Goal: Use online tool/utility: Utilize a website feature to perform a specific function

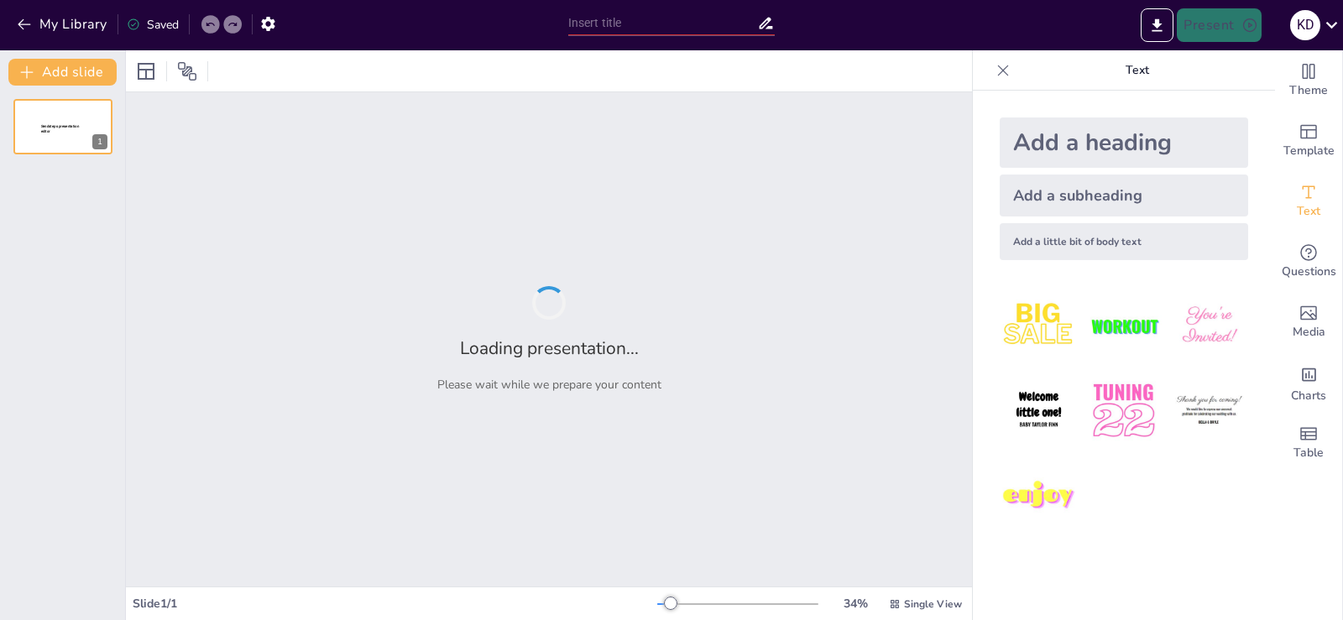
type input "Ferre, de [PERSON_NAME]: [PERSON_NAME] door [PERSON_NAME], Boeken en Thai Box"
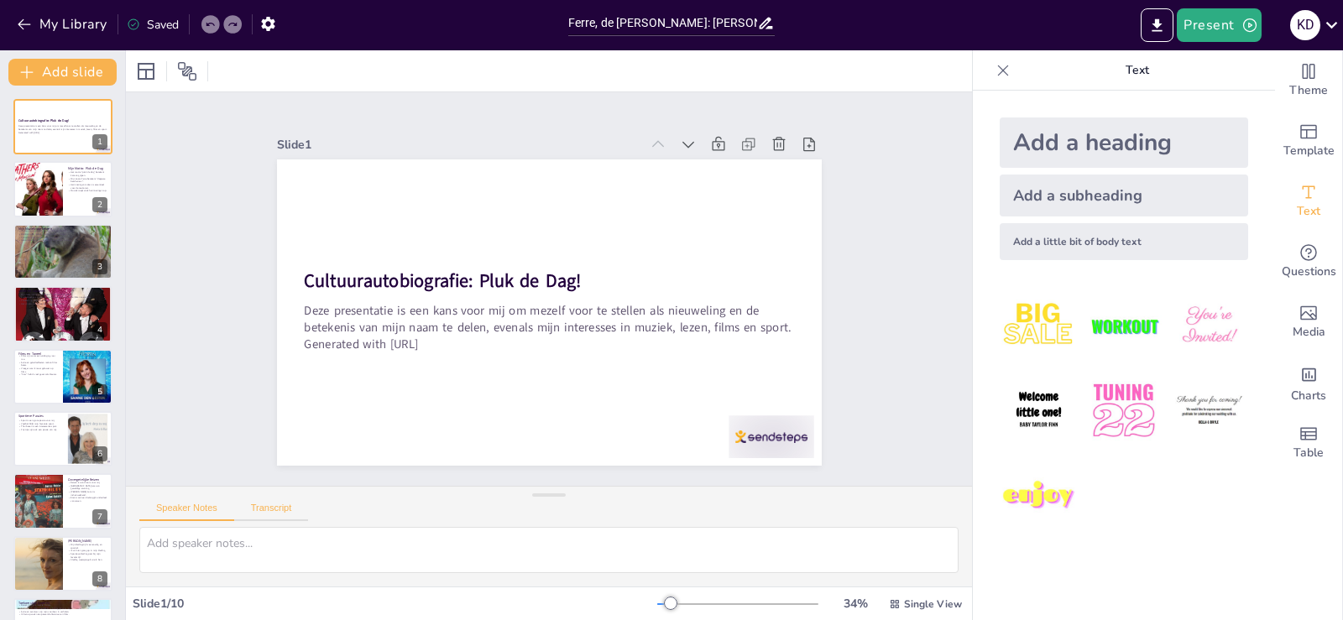
click at [280, 513] on button "Transcript" at bounding box center [271, 512] width 75 height 18
click at [194, 505] on button "Speaker Notes" at bounding box center [186, 512] width 95 height 18
click at [680, 143] on icon at bounding box center [688, 144] width 17 height 17
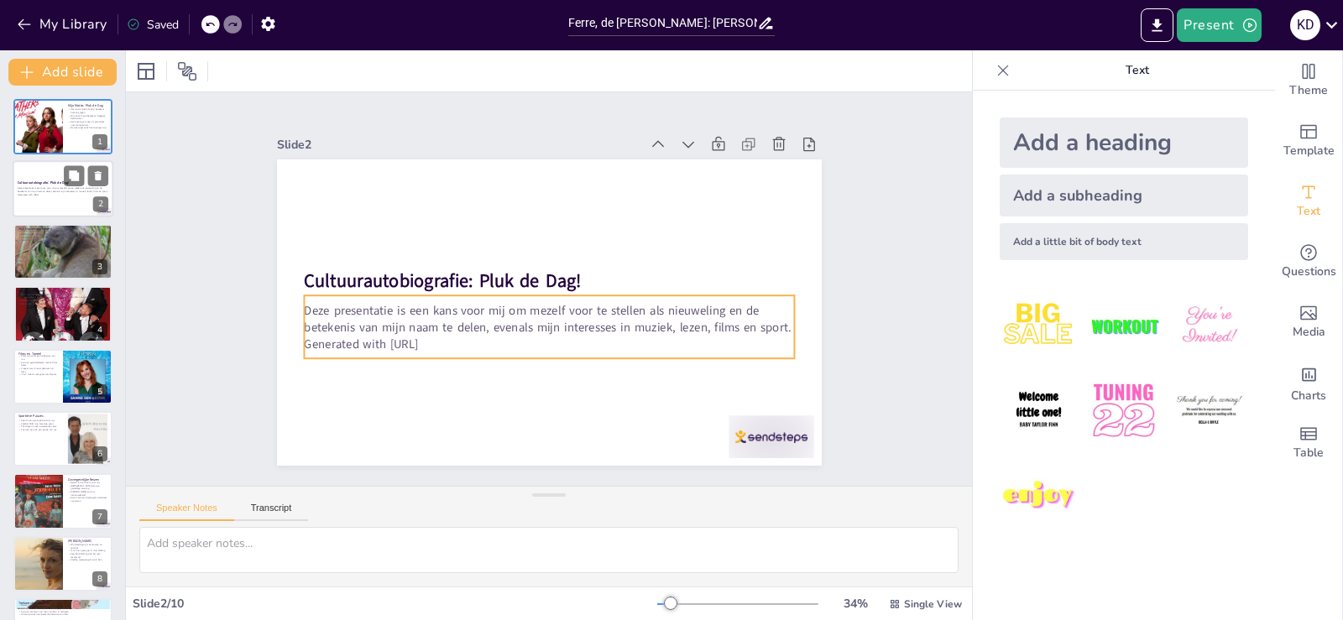
click at [39, 189] on p "Deze presentatie is een kans voor mij om mezelf voor te stellen als nieuweling …" at bounding box center [63, 190] width 91 height 6
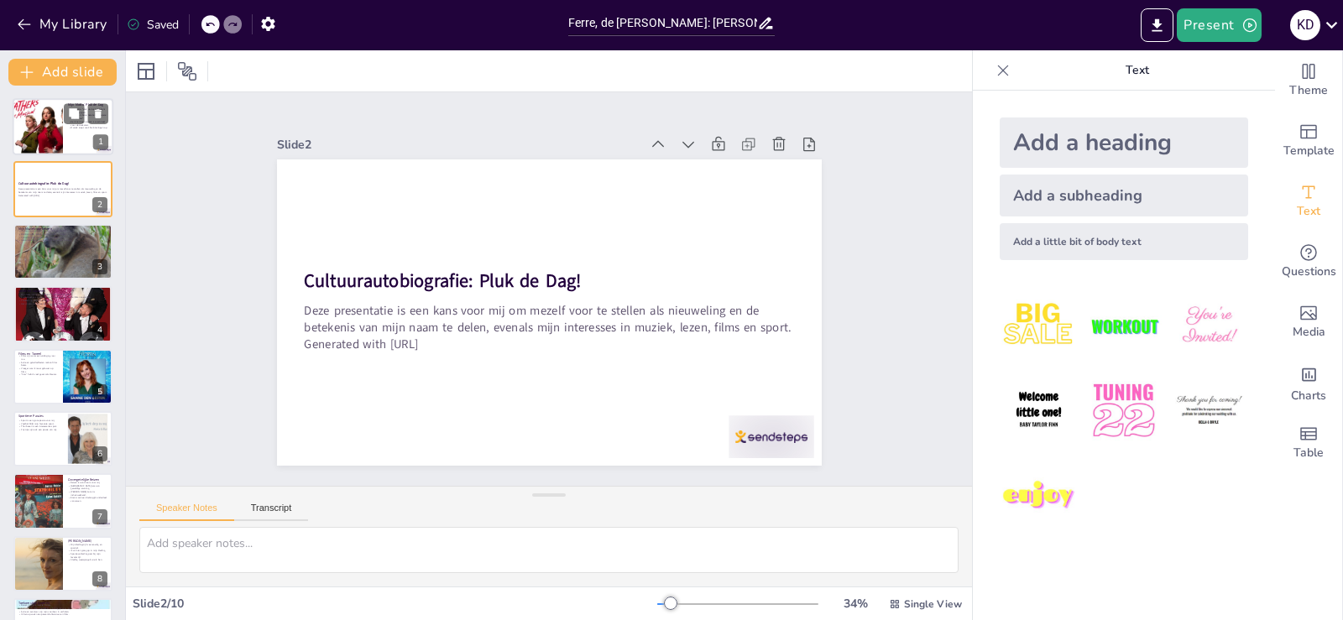
click at [59, 127] on div at bounding box center [38, 126] width 86 height 57
type textarea "Het motto "pluk de dag" is een krachtige herinnering om in het moment te leven.…"
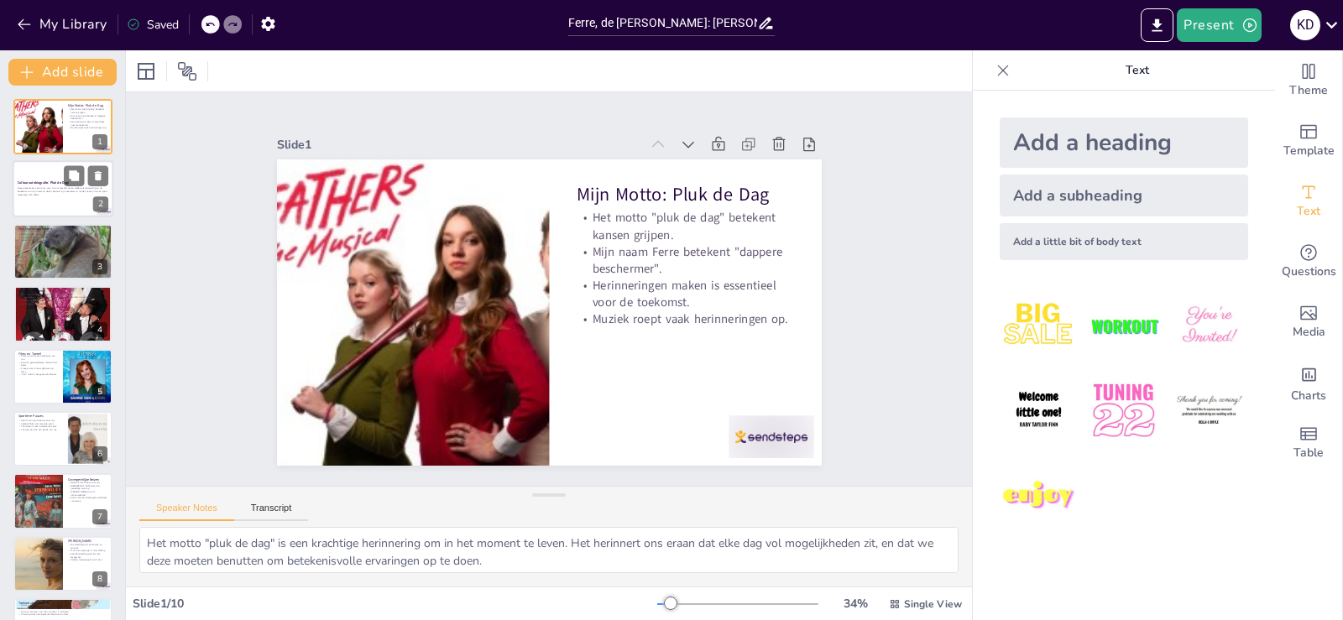
click at [50, 191] on p "Deze presentatie is een kans voor mij om mezelf voor te stellen als nieuweling …" at bounding box center [63, 190] width 91 height 6
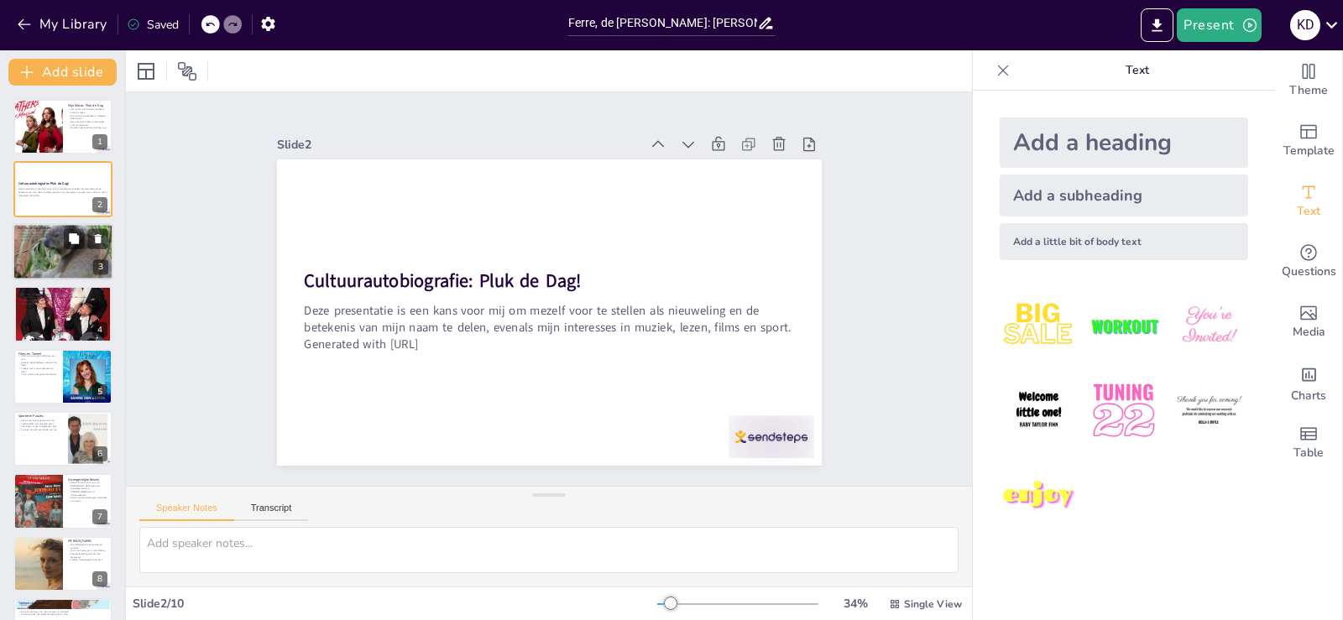
click at [48, 271] on div at bounding box center [63, 252] width 101 height 76
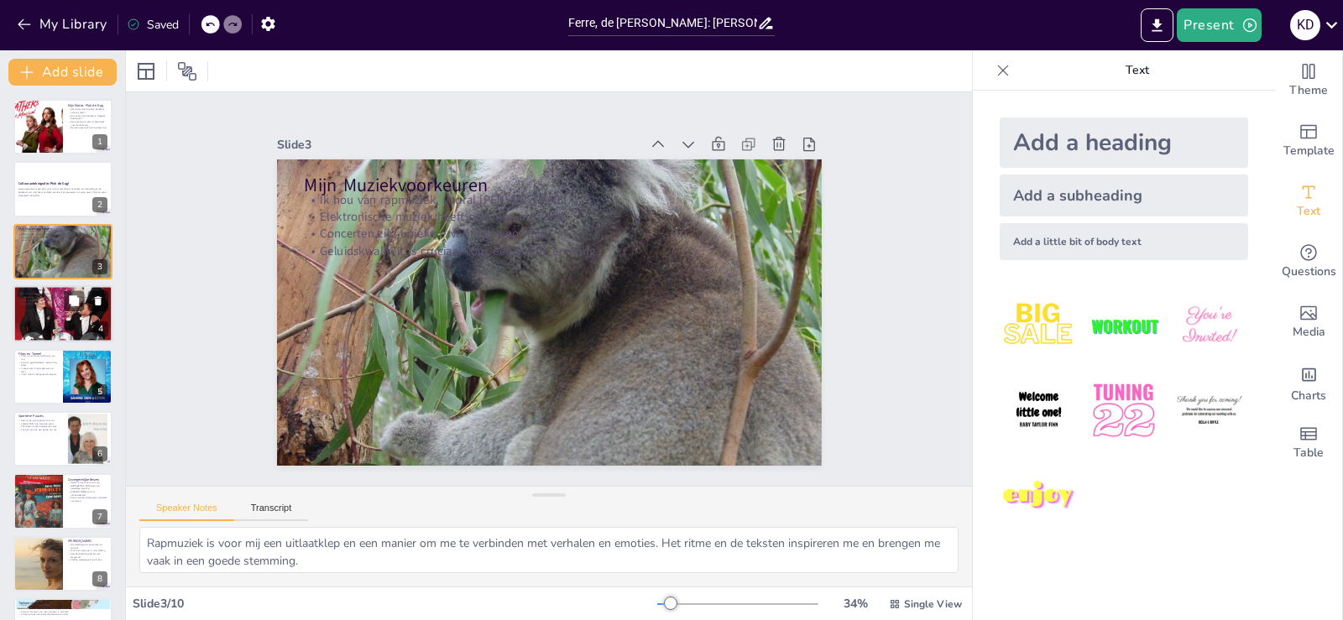
click at [43, 301] on p "Thrillers zijn mijn favoriete genre." at bounding box center [63, 300] width 91 height 3
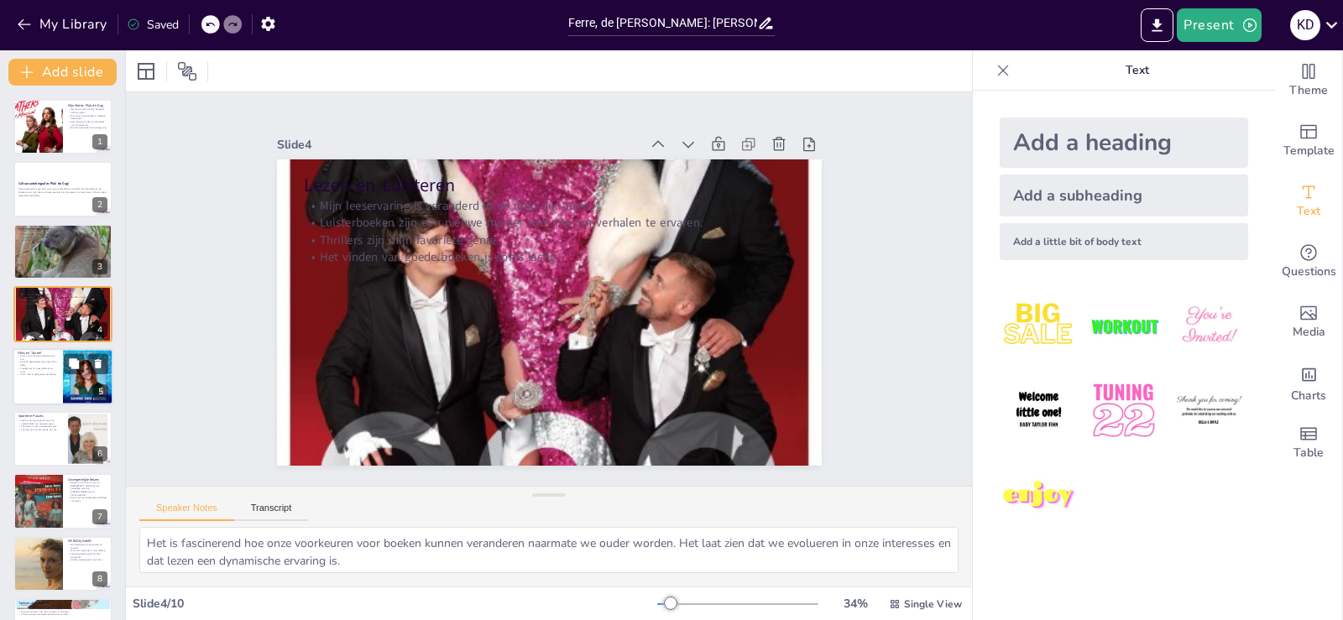
click at [49, 379] on div at bounding box center [63, 376] width 101 height 57
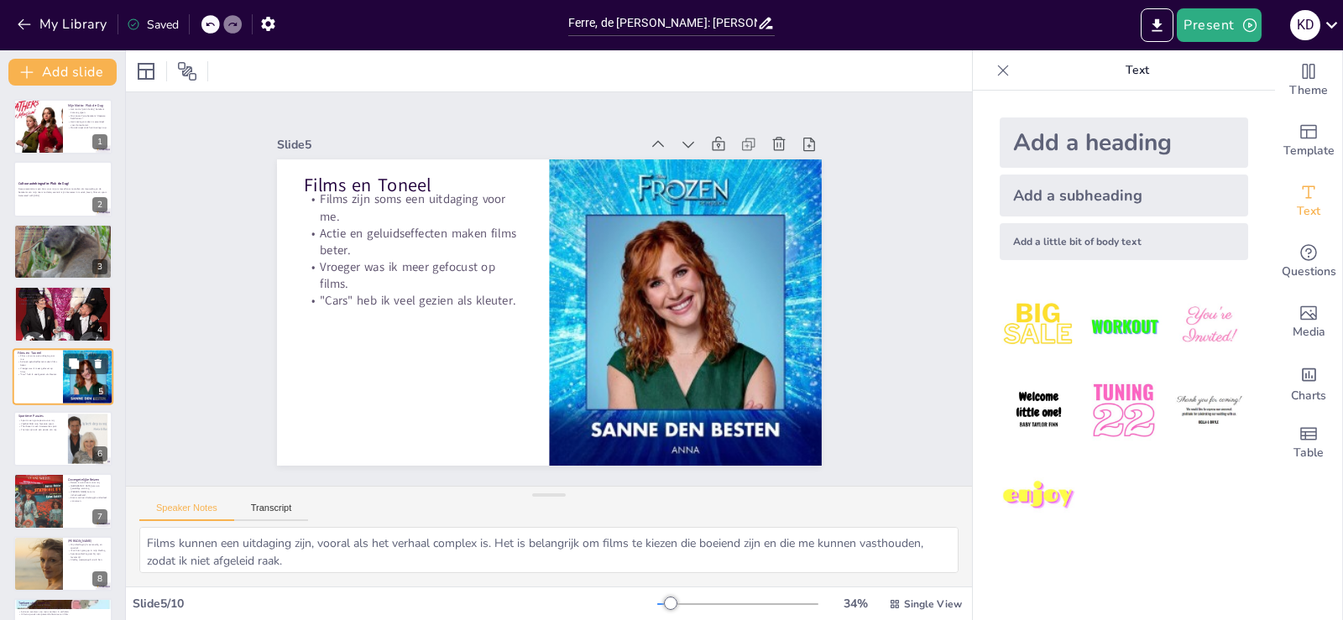
scroll to position [24, 0]
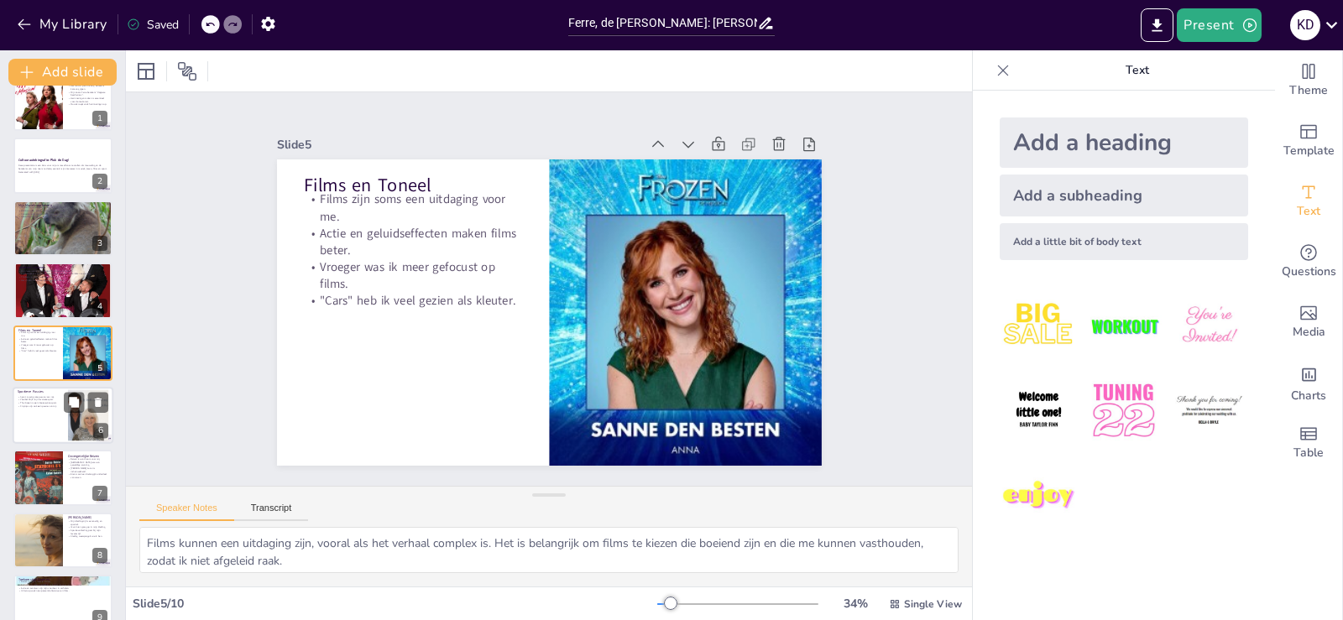
click at [58, 442] on div at bounding box center [63, 415] width 101 height 57
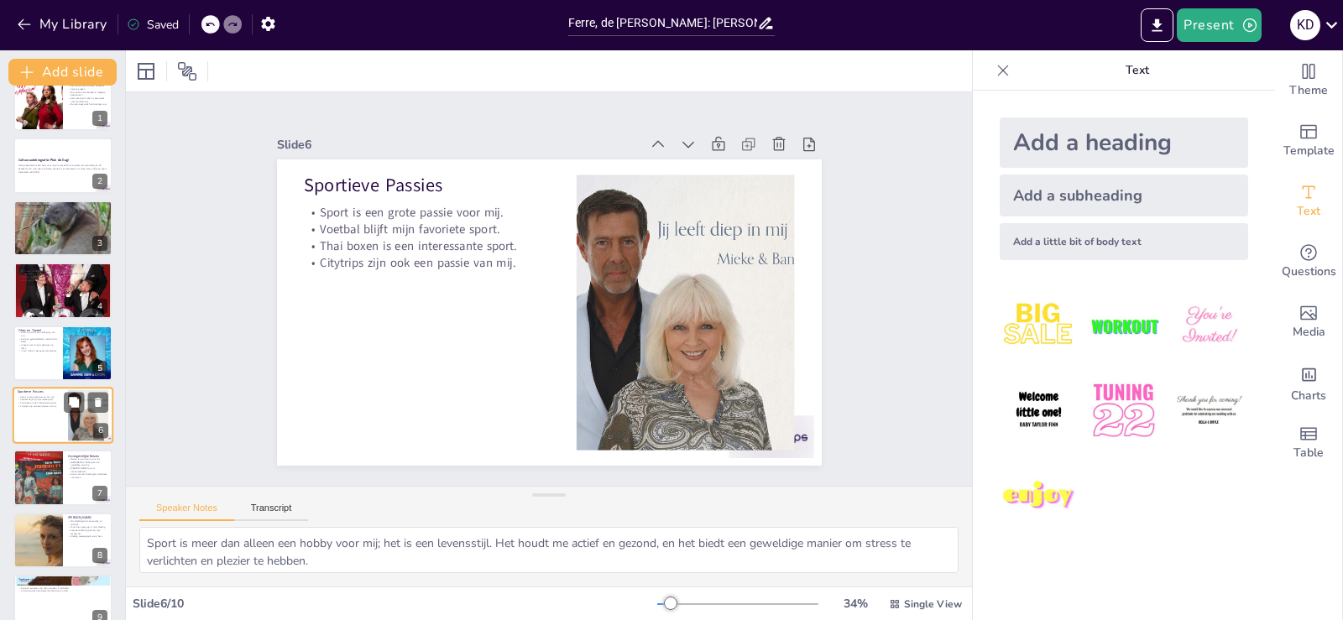
scroll to position [86, 0]
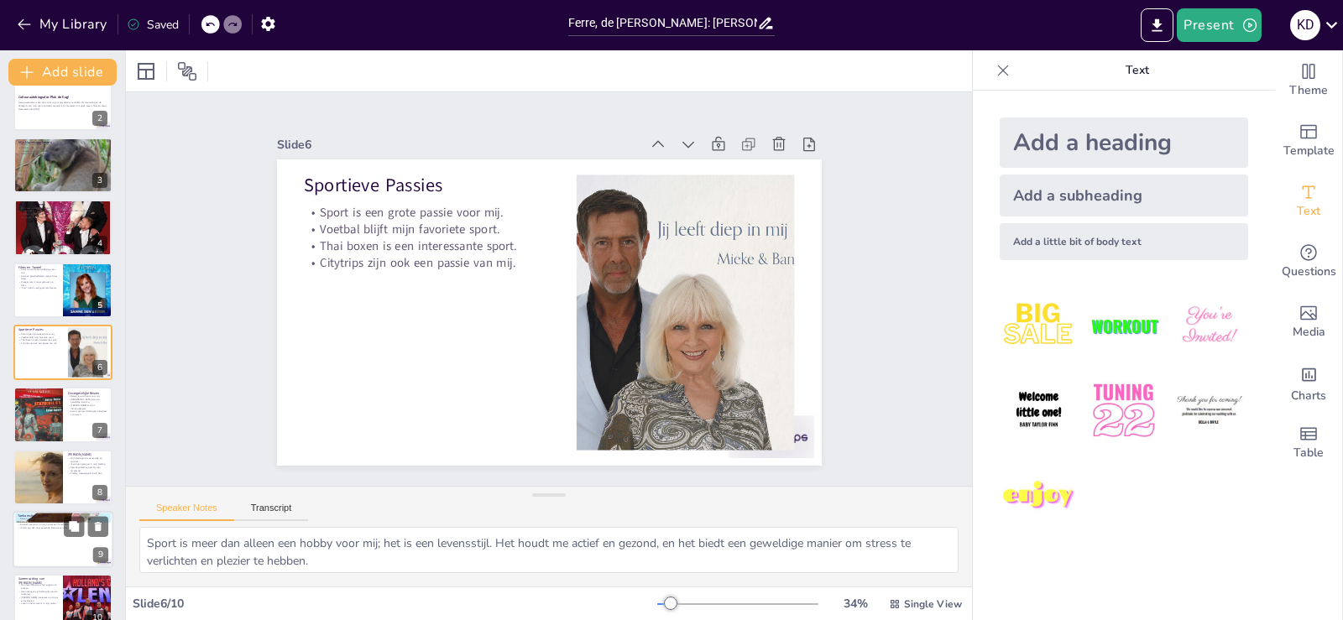
click at [50, 546] on div at bounding box center [63, 539] width 101 height 57
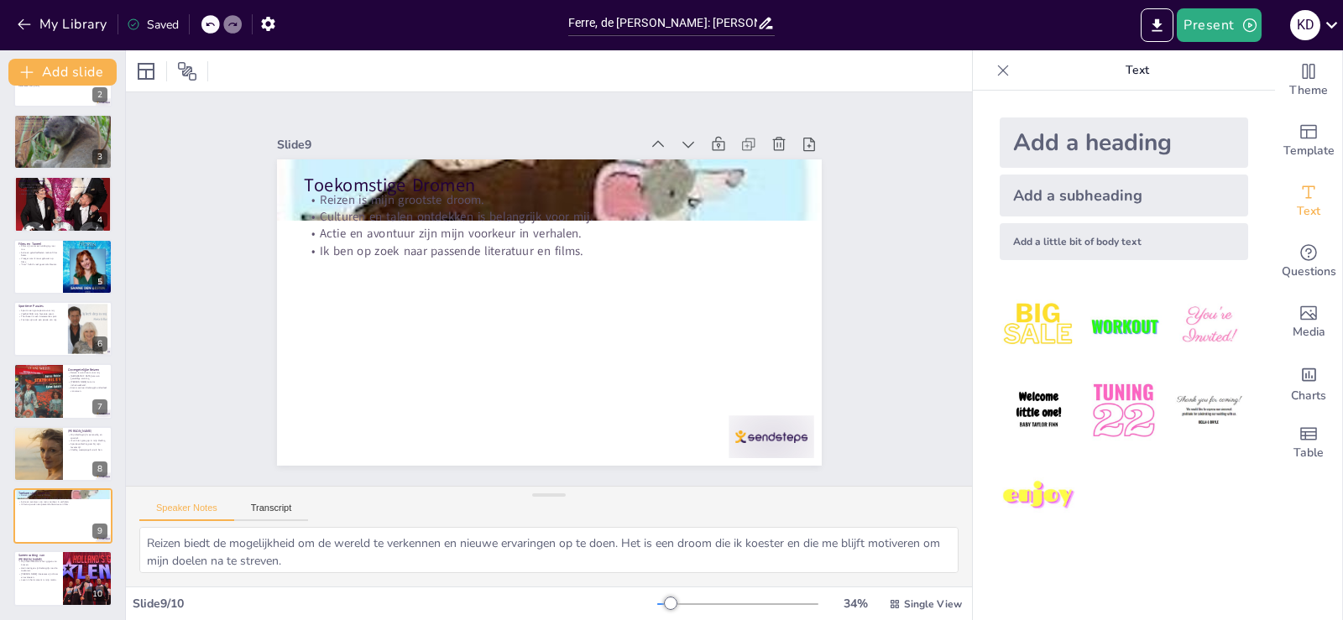
scroll to position [84, 0]
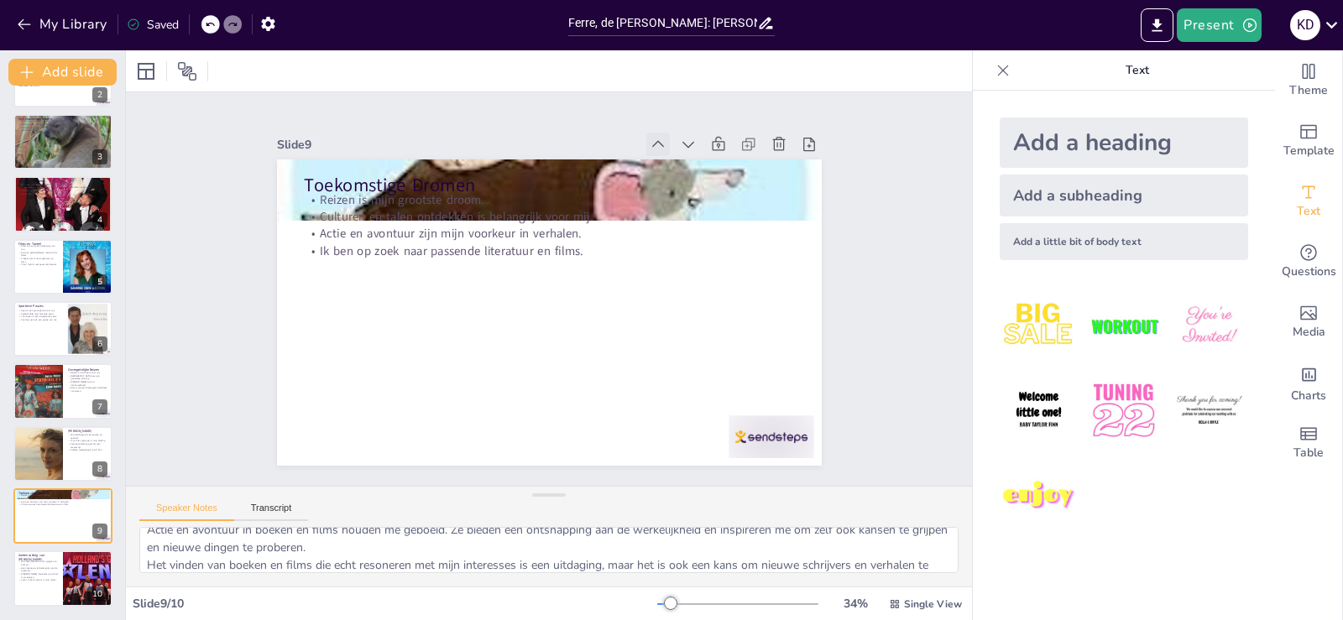
click at [688, 175] on icon at bounding box center [698, 185] width 21 height 21
click at [677, 141] on div at bounding box center [689, 145] width 24 height 24
click at [48, 337] on div at bounding box center [63, 329] width 101 height 57
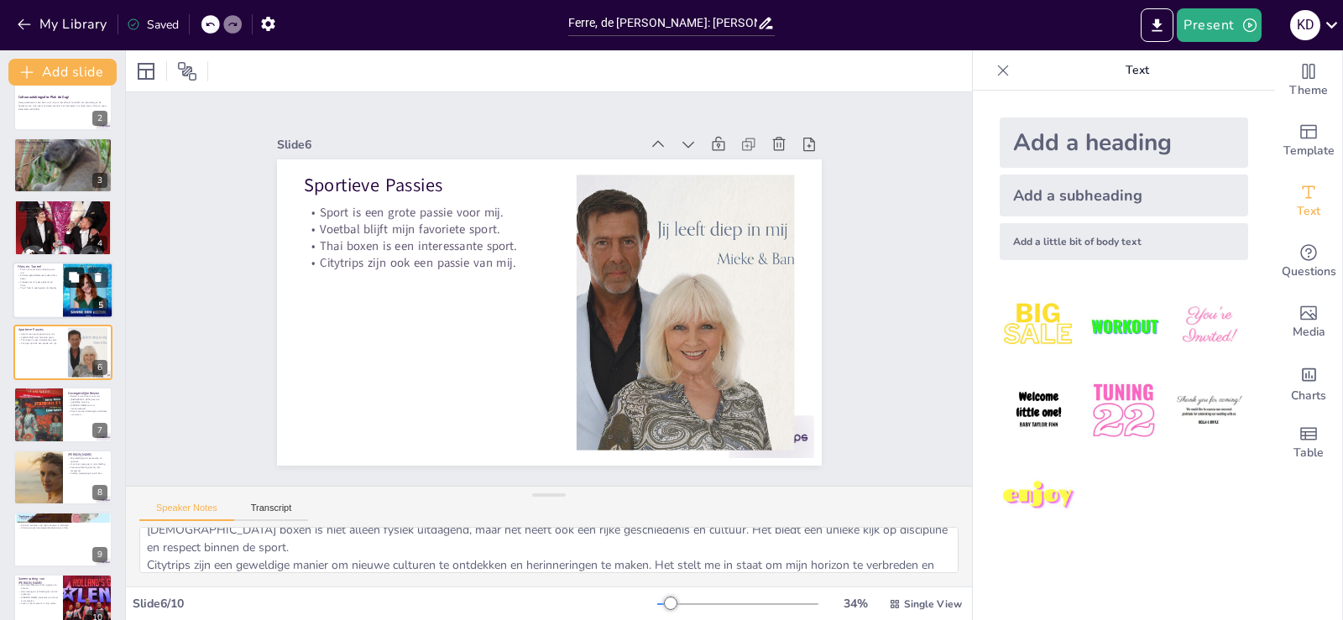
click at [81, 282] on button at bounding box center [74, 277] width 20 height 20
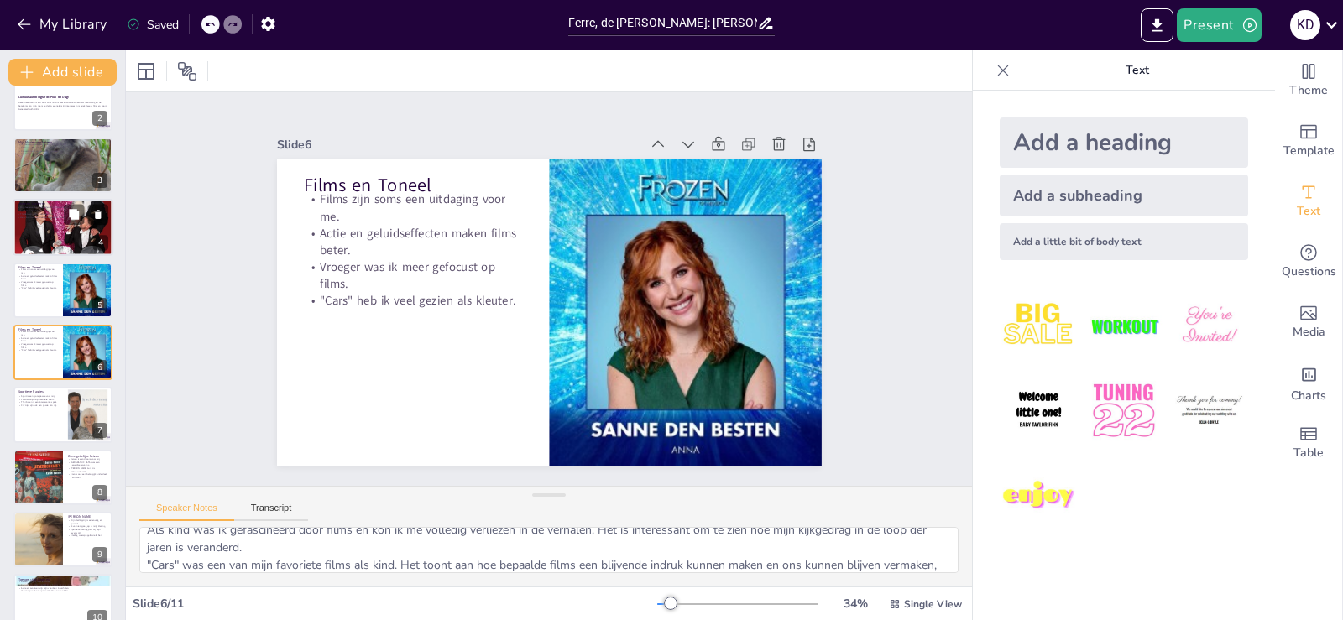
click at [86, 233] on div at bounding box center [63, 228] width 101 height 144
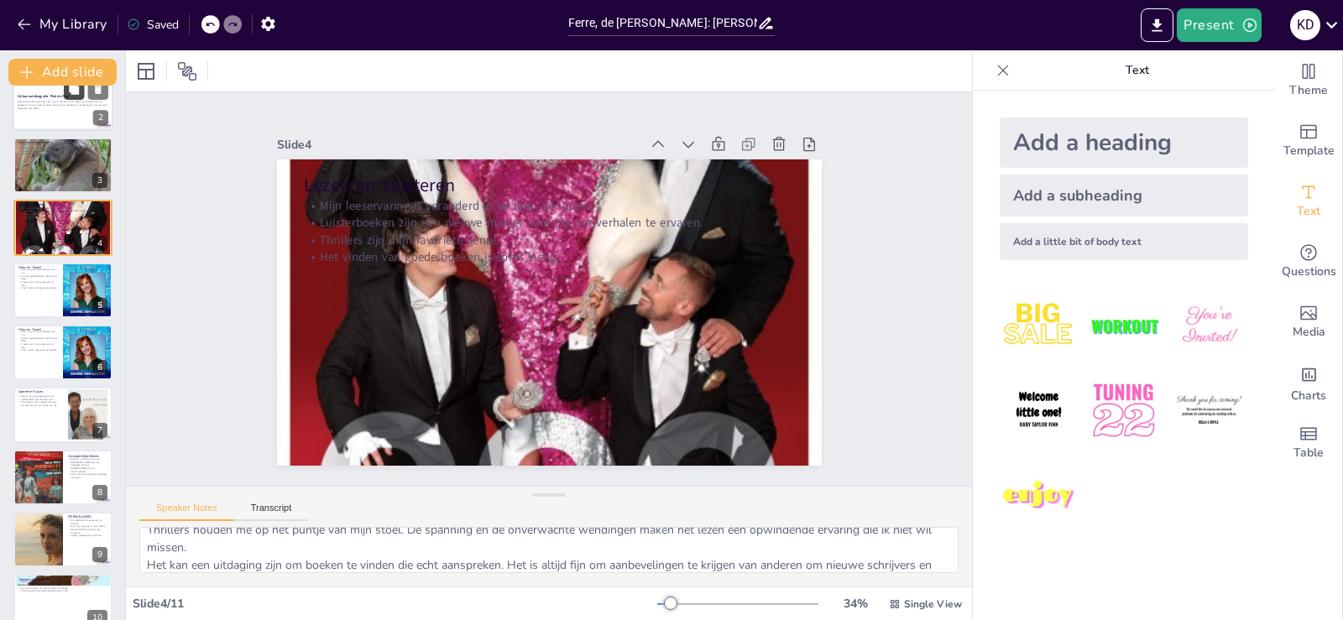
scroll to position [0, 0]
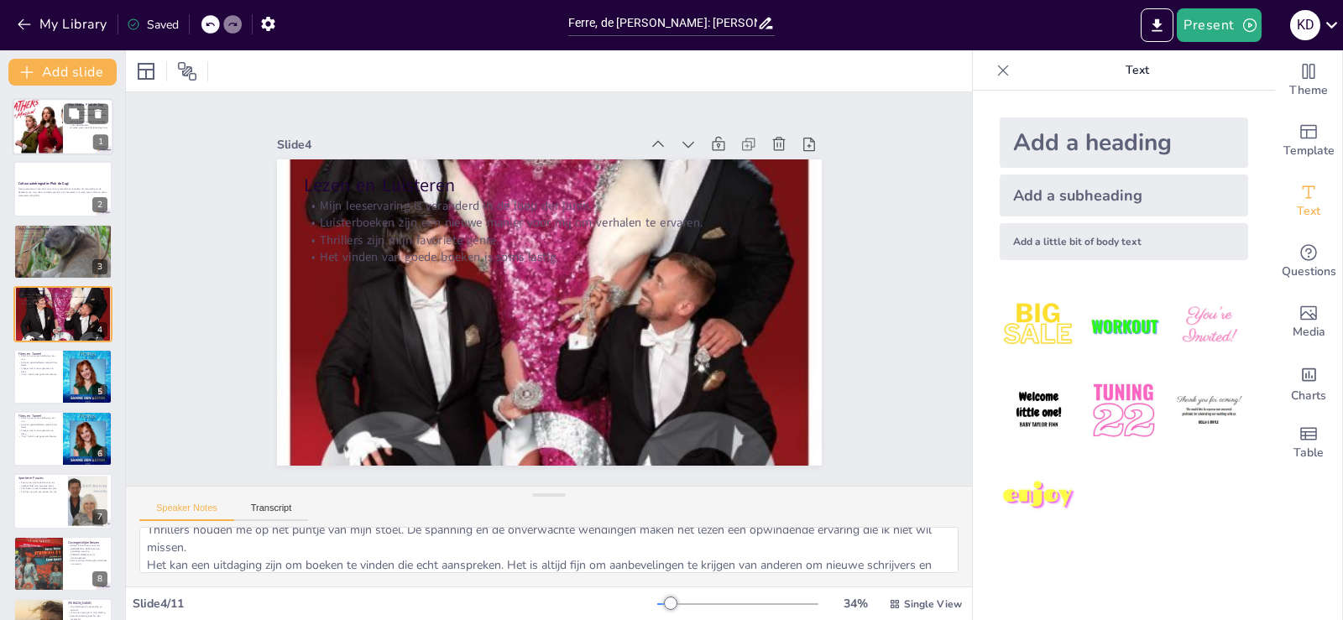
click at [71, 130] on div at bounding box center [63, 126] width 101 height 57
type textarea "Het motto "pluk de dag" is een krachtige herinnering om in het moment te leven.…"
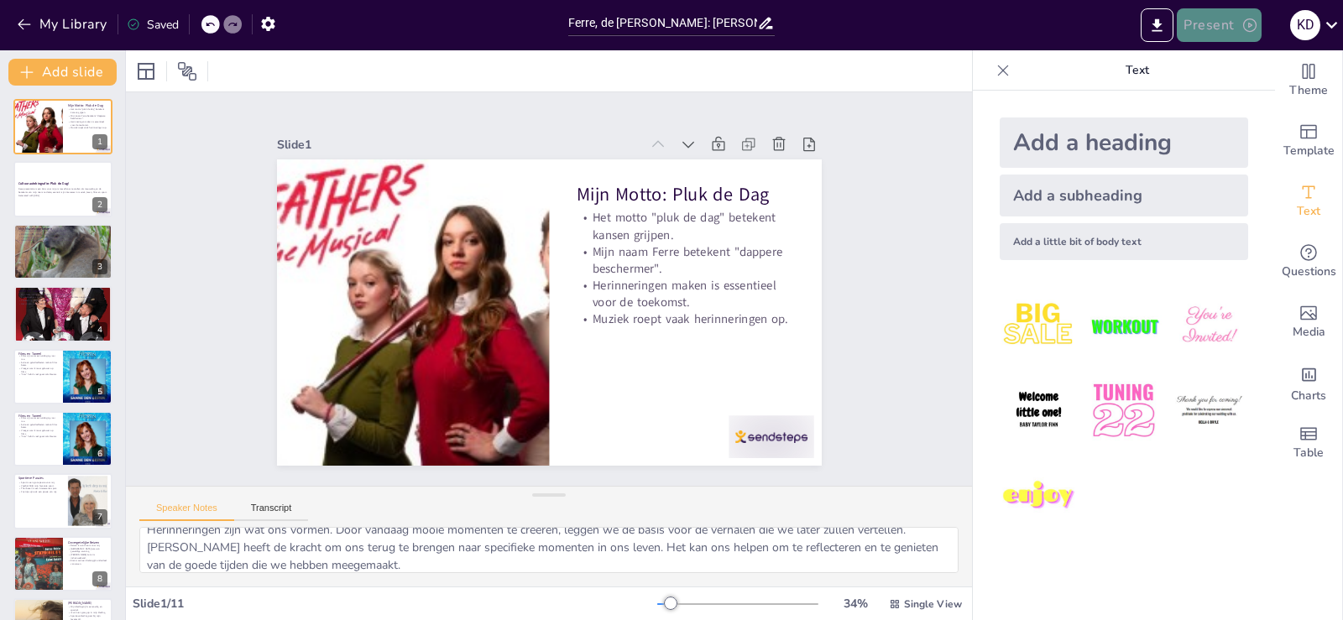
click at [1249, 24] on icon "button" at bounding box center [1249, 24] width 13 height 13
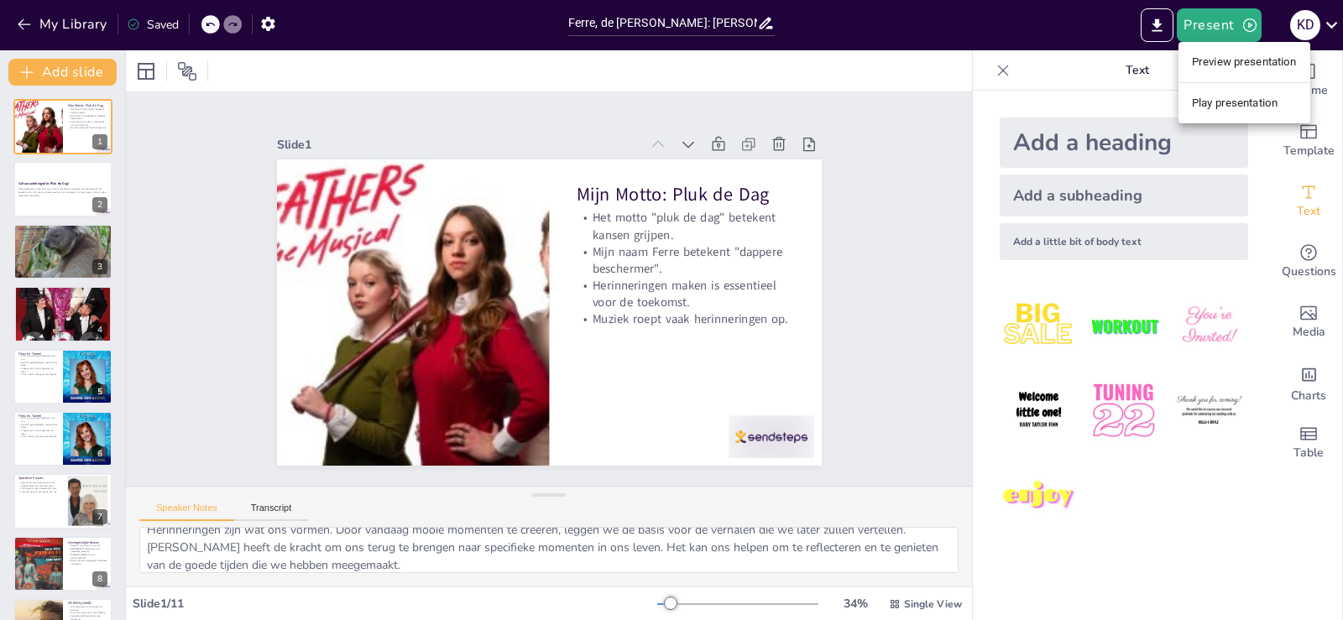
click at [1246, 98] on li "Play presentation" at bounding box center [1245, 103] width 132 height 27
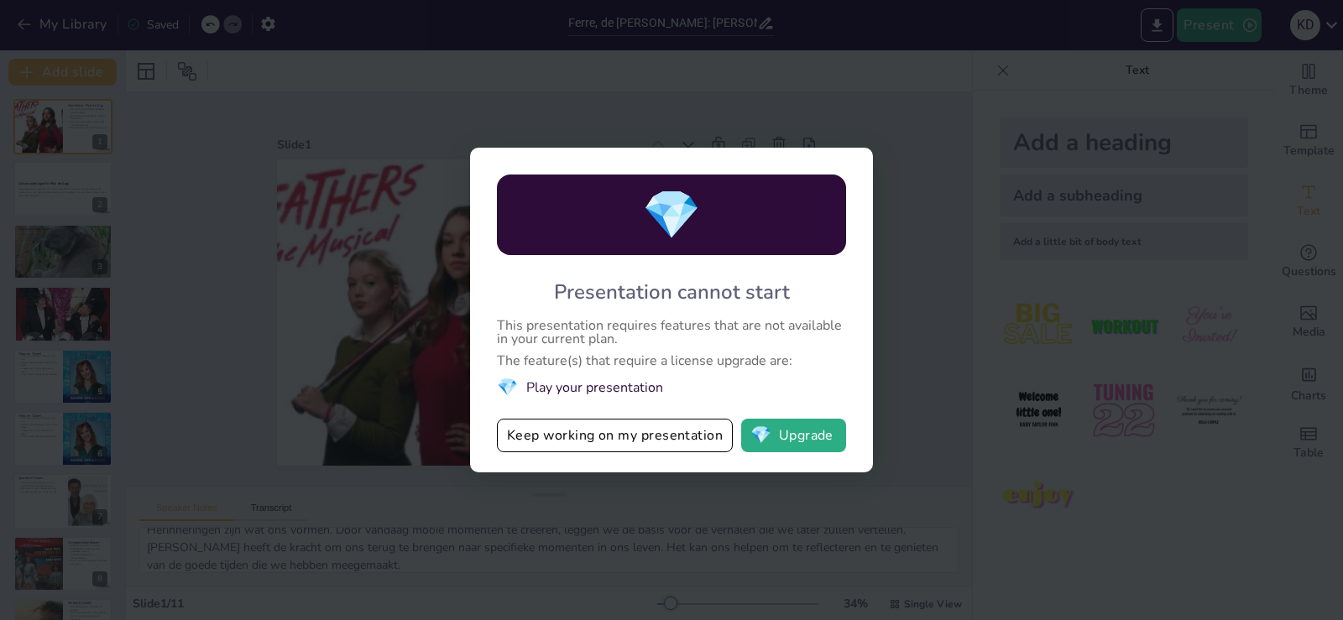
click at [1134, 239] on div "💎 Presentation cannot start This presentation requires features that are not av…" at bounding box center [671, 310] width 1343 height 620
